Goal: Information Seeking & Learning: Find specific fact

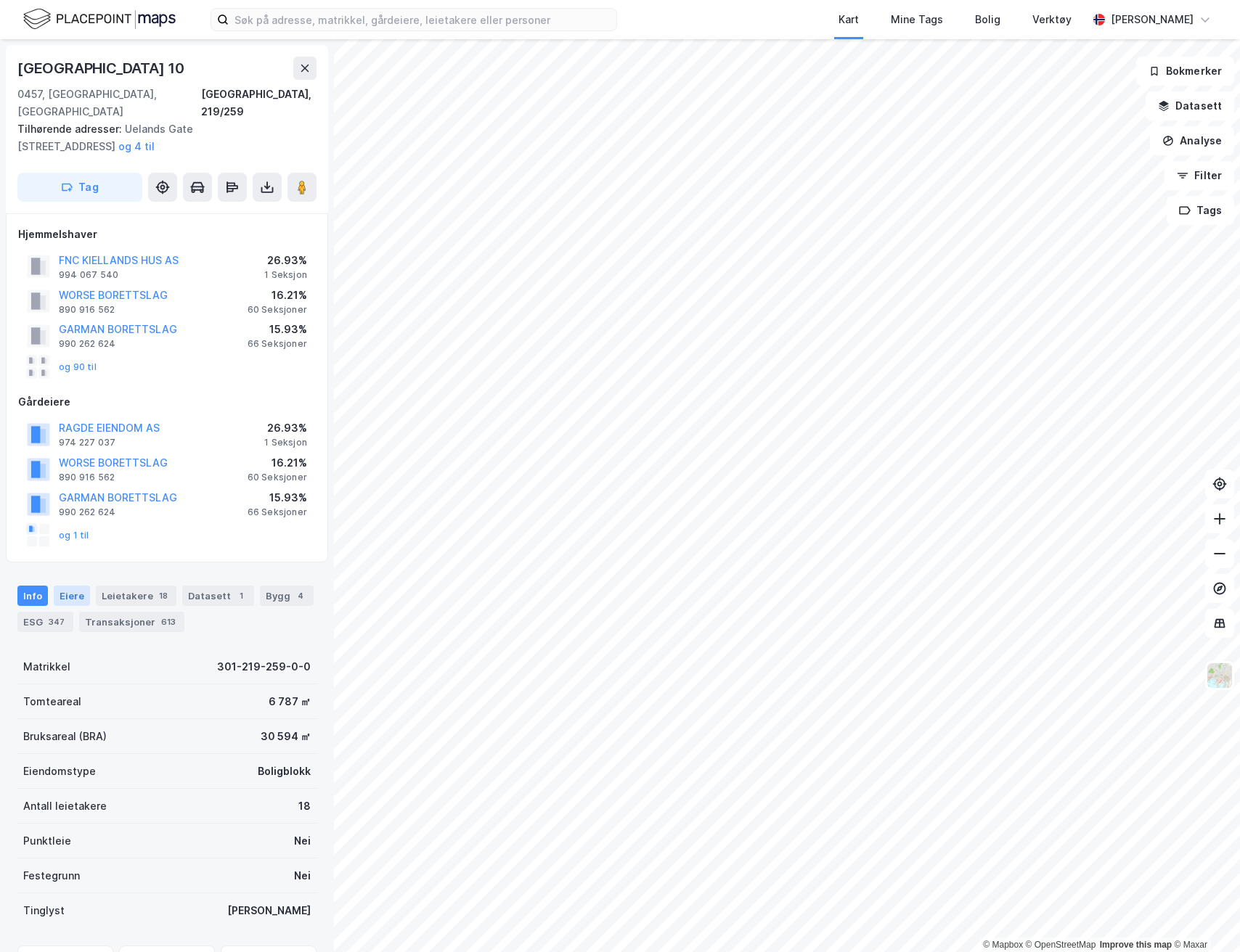
click at [78, 585] on div "Eiere" at bounding box center [71, 596] width 36 height 20
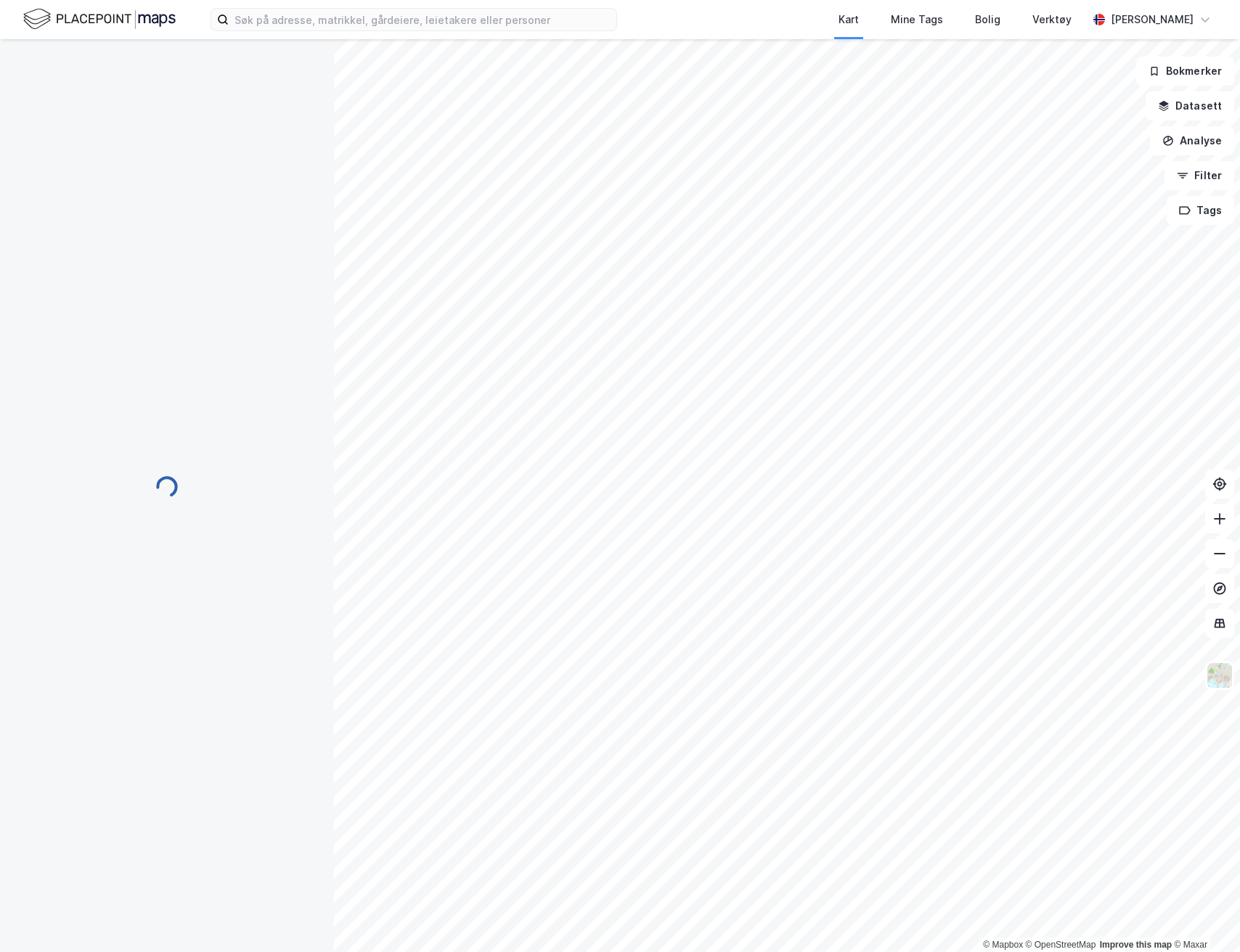
scroll to position [2, 0]
